Goal: Navigation & Orientation: Understand site structure

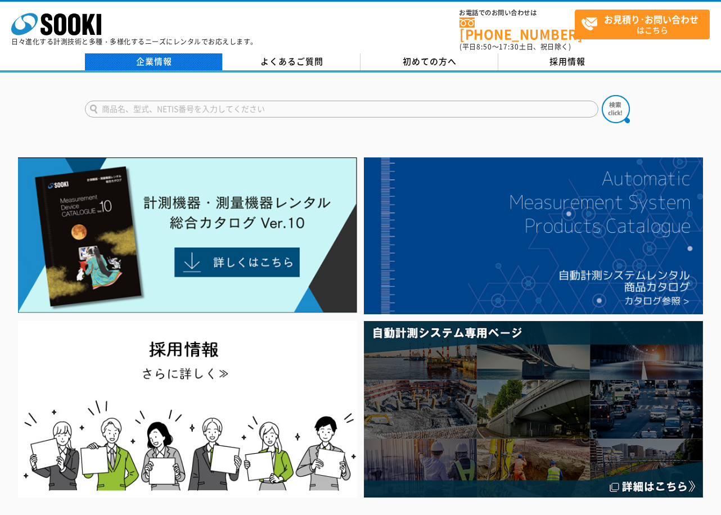
click at [151, 62] on link "企業情報" at bounding box center [154, 61] width 138 height 17
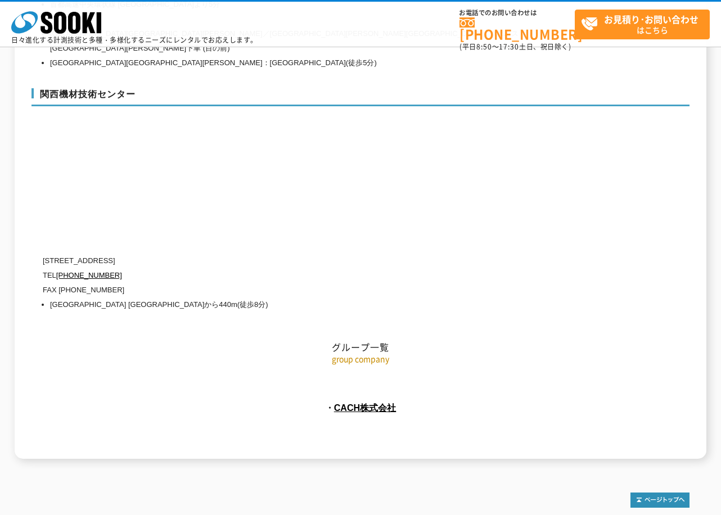
scroll to position [5049, 0]
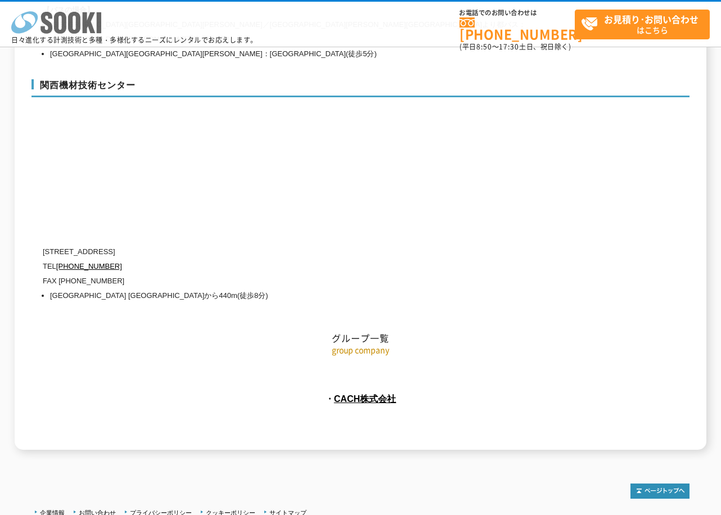
click at [49, 23] on icon at bounding box center [46, 23] width 12 height 22
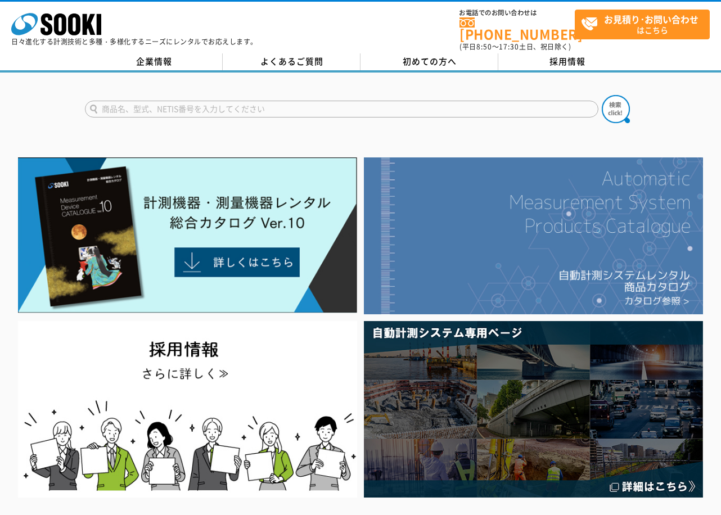
click at [527, 252] on img at bounding box center [533, 235] width 339 height 156
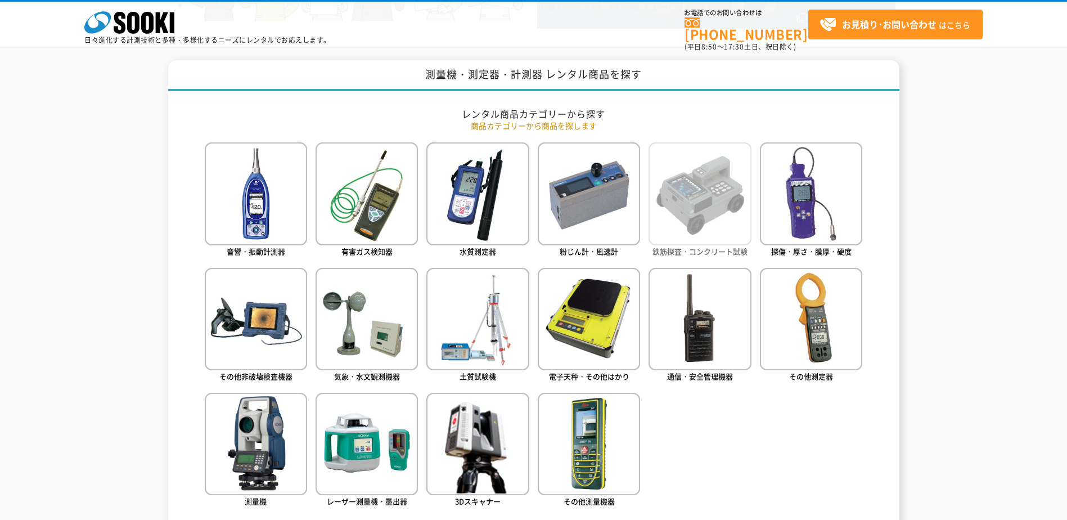
scroll to position [450, 0]
